Goal: Transaction & Acquisition: Purchase product/service

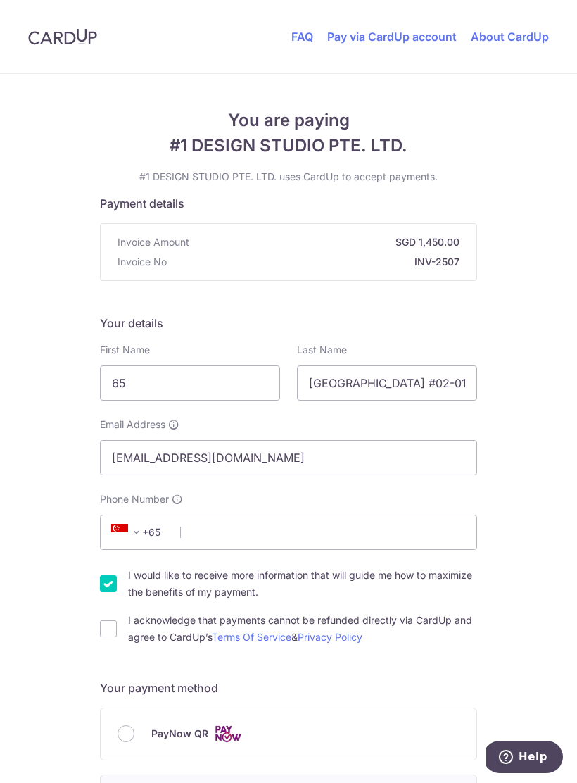
scroll to position [207, 0]
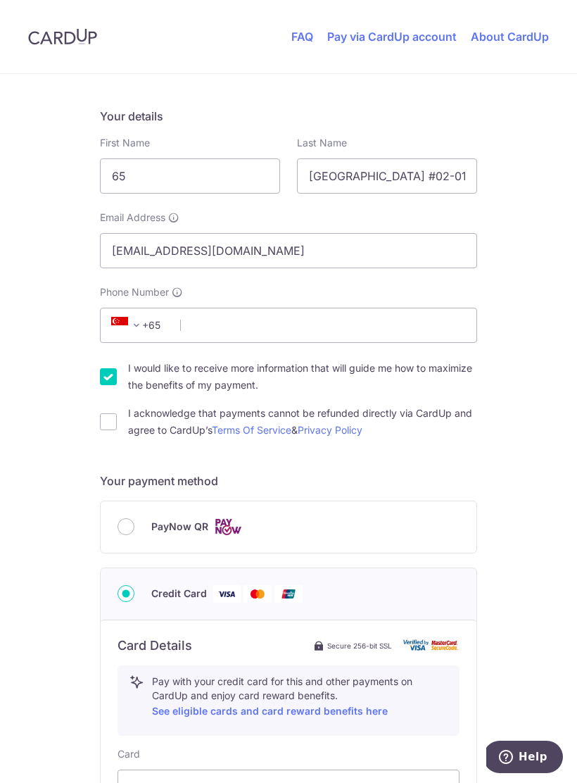
click at [132, 521] on input "PayNow QR" at bounding box center [126, 526] width 17 height 17
radio input "true"
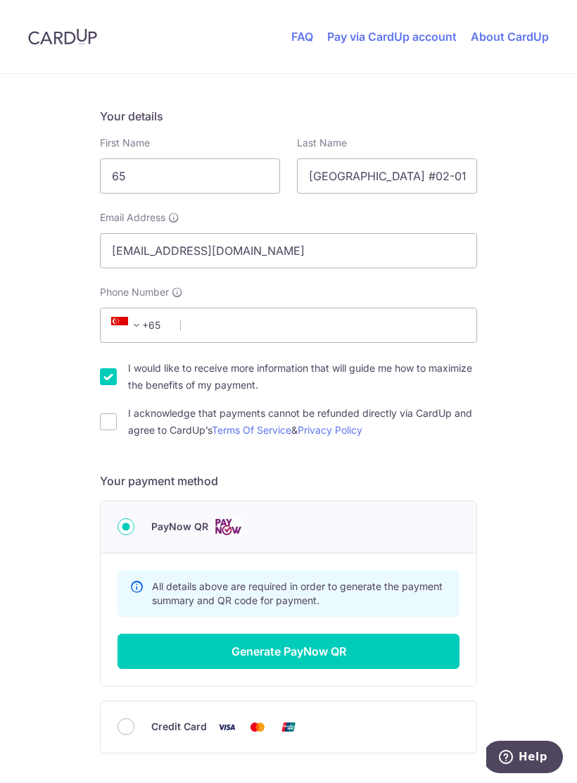
click at [272, 646] on button "Generate PayNow QR" at bounding box center [289, 651] width 342 height 35
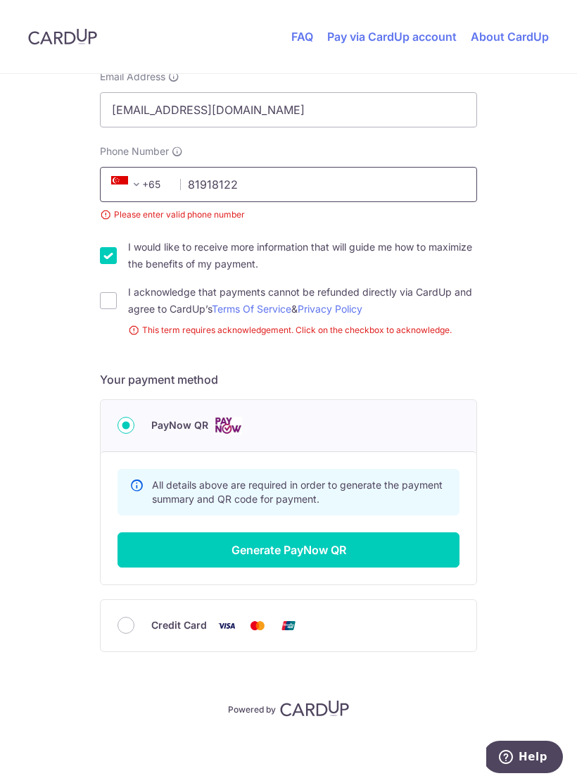
scroll to position [328, 0]
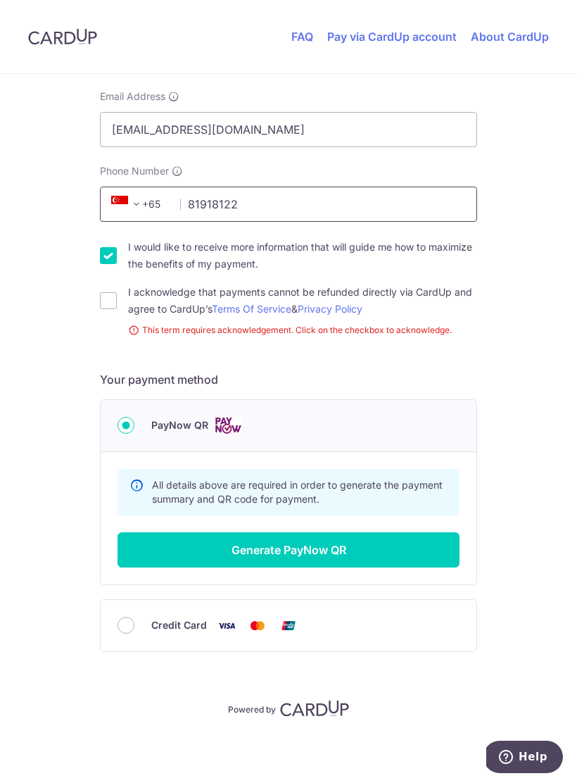
type input "81918122"
click at [289, 549] on button "Generate PayNow QR" at bounding box center [289, 549] width 342 height 35
click at [334, 565] on button "Generate PayNow QR" at bounding box center [289, 549] width 342 height 35
click at [112, 299] on input "I acknowledge that payments cannot be refunded directly via CardUp and agree to…" at bounding box center [108, 300] width 17 height 17
checkbox input "true"
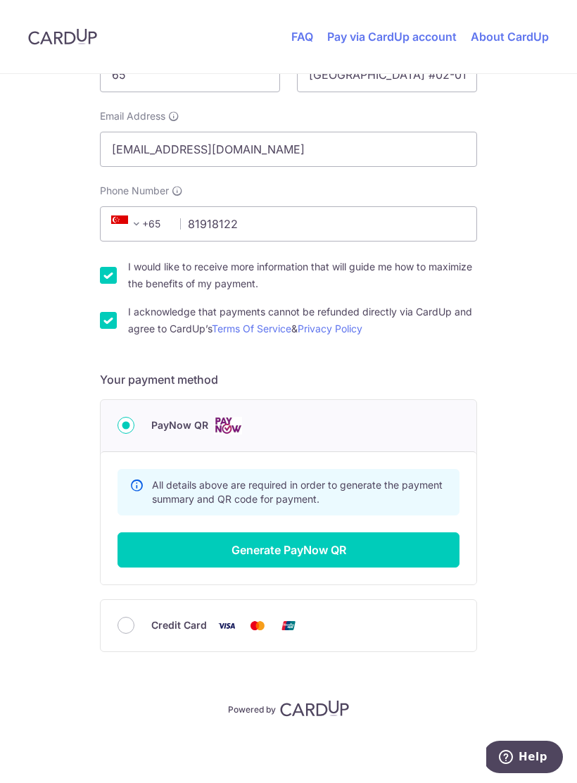
scroll to position [308, 0]
click at [283, 551] on button "Generate PayNow QR" at bounding box center [289, 549] width 342 height 35
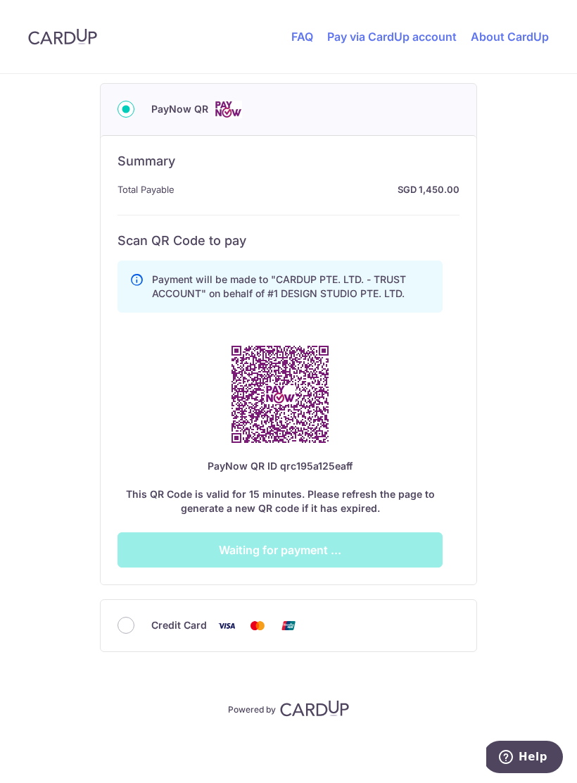
scroll to position [624, 0]
